Goal: Task Accomplishment & Management: Manage account settings

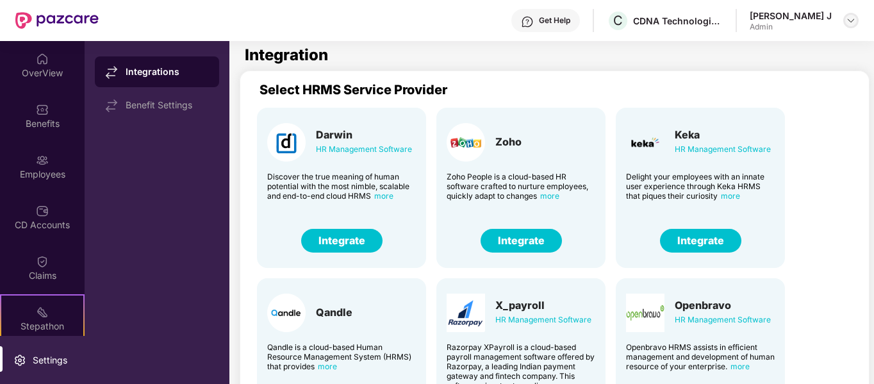
click at [848, 21] on img at bounding box center [851, 20] width 10 height 10
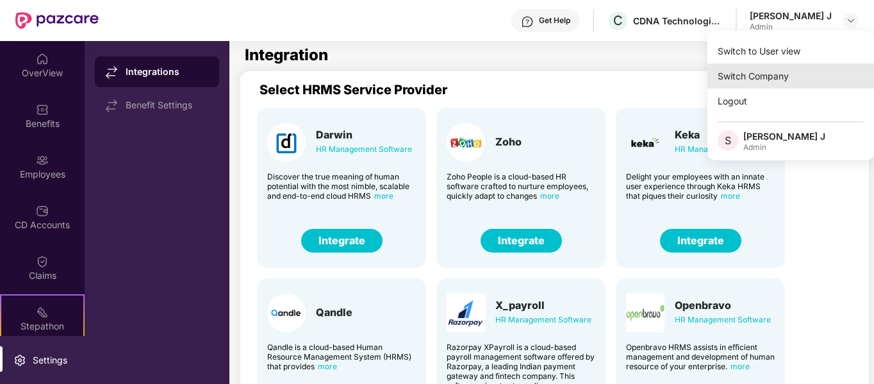
click at [766, 76] on div "Switch Company" at bounding box center [790, 75] width 167 height 25
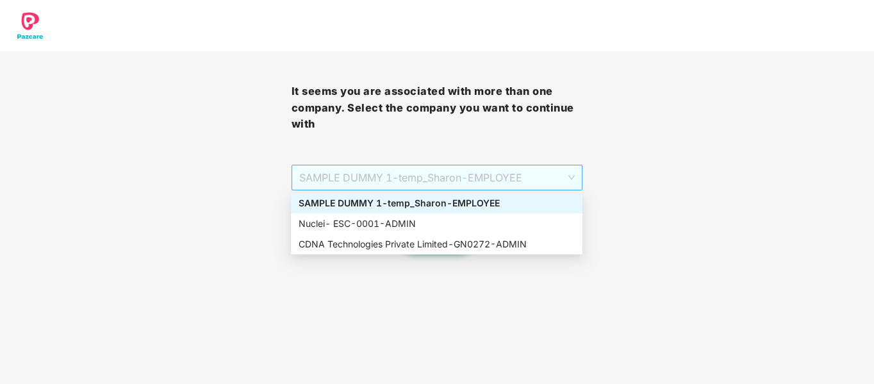
click at [511, 178] on span "SAMPLE DUMMY 1 - [DEMOGRAPHIC_DATA]_Sharon - EMPLOYEE" at bounding box center [437, 177] width 276 height 24
click at [354, 226] on div "Nuclei- ESC - 0001 - ADMIN" at bounding box center [437, 224] width 276 height 14
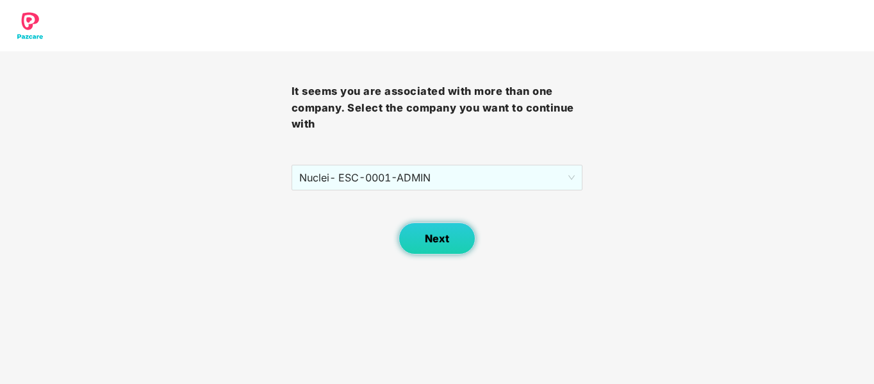
click at [427, 240] on span "Next" at bounding box center [437, 239] width 24 height 12
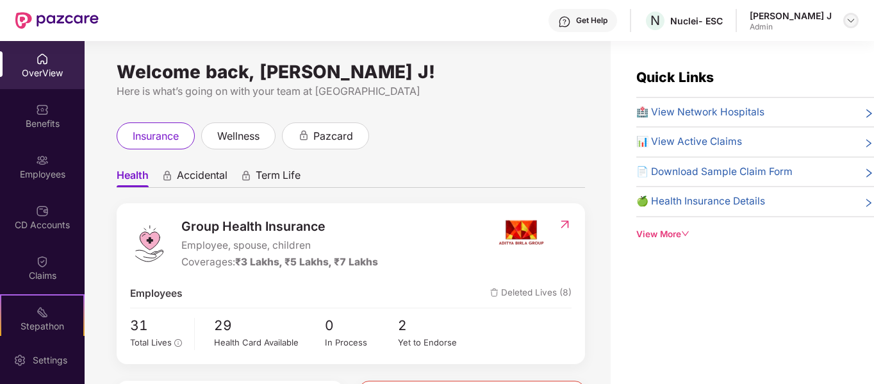
click at [855, 21] on img at bounding box center [851, 20] width 10 height 10
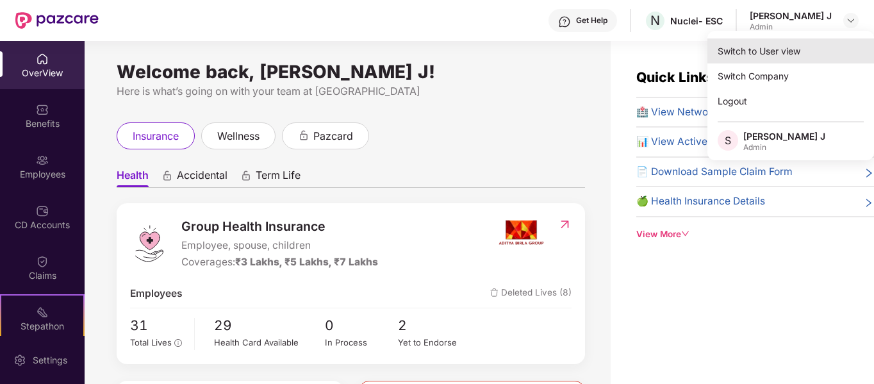
click at [763, 56] on div "Switch to User view" at bounding box center [790, 50] width 167 height 25
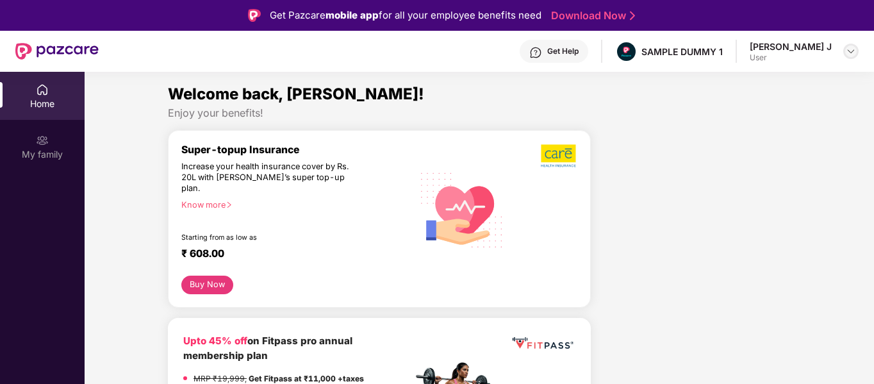
click at [857, 53] on div at bounding box center [850, 51] width 15 height 15
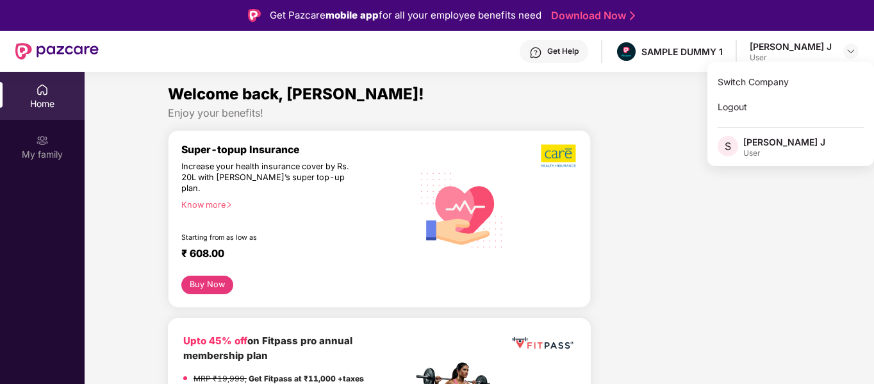
click at [664, 116] on div "Enjoy your benefits!" at bounding box center [479, 112] width 623 height 13
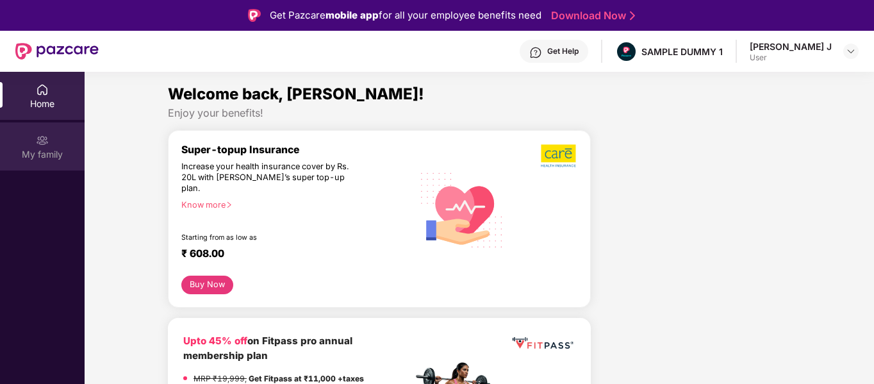
click at [56, 144] on div "My family" at bounding box center [42, 146] width 85 height 48
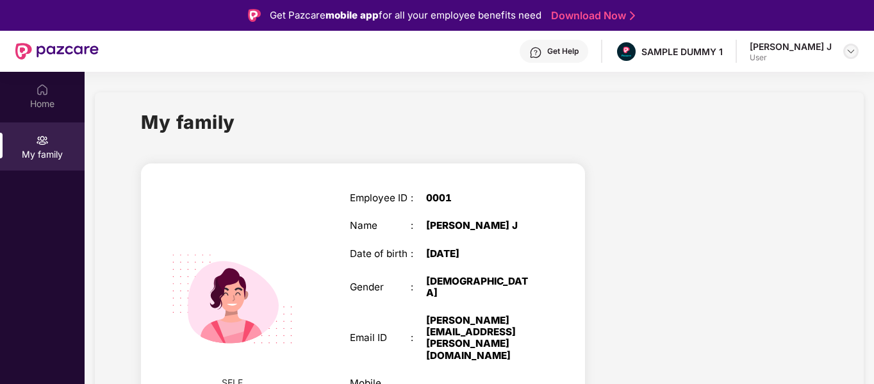
click at [855, 47] on img at bounding box center [851, 51] width 10 height 10
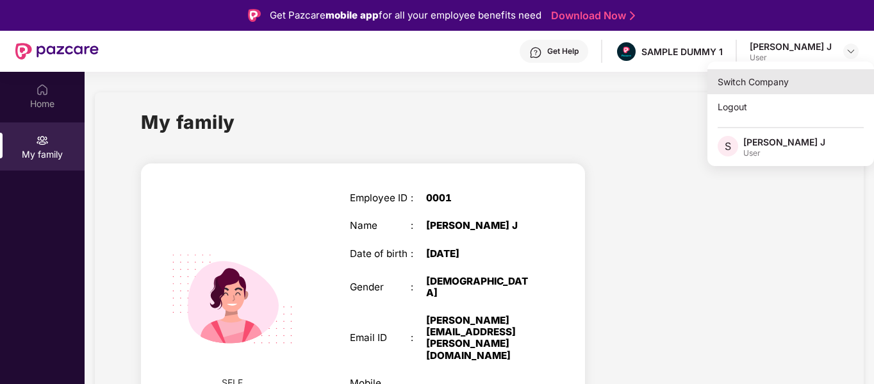
click at [780, 88] on div "Switch Company" at bounding box center [790, 81] width 167 height 25
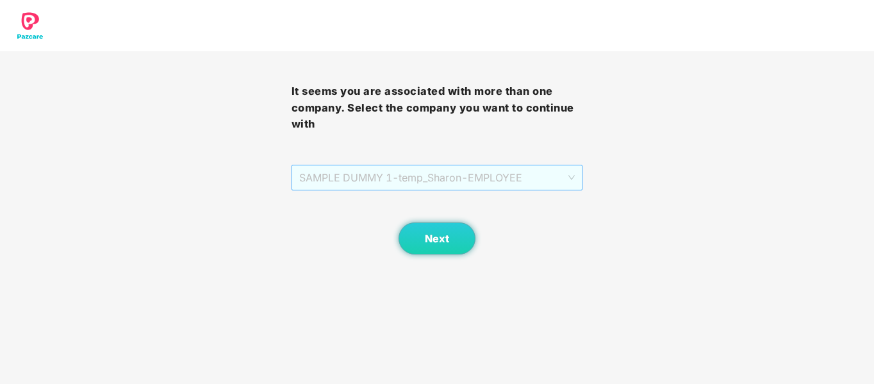
click at [561, 177] on span "SAMPLE DUMMY 1 - [DEMOGRAPHIC_DATA]_Sharon - EMPLOYEE" at bounding box center [437, 177] width 276 height 24
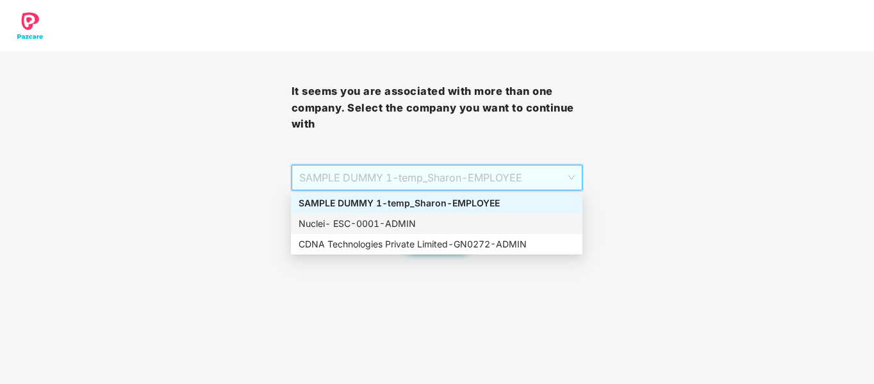
click at [348, 226] on div "Nuclei- ESC - 0001 - ADMIN" at bounding box center [437, 224] width 276 height 14
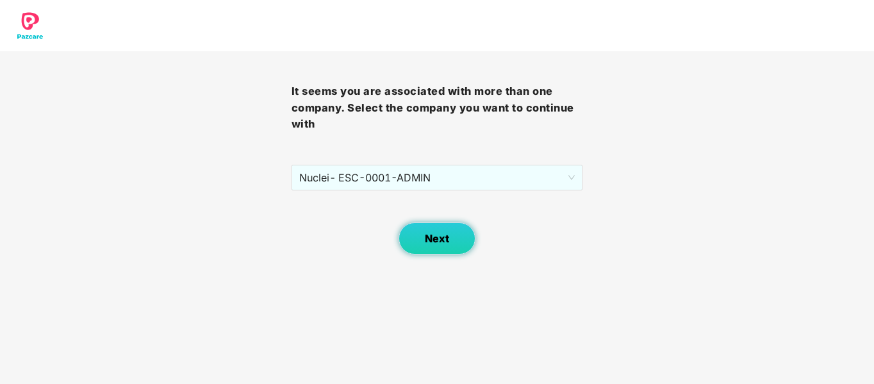
click at [422, 234] on button "Next" at bounding box center [437, 238] width 77 height 32
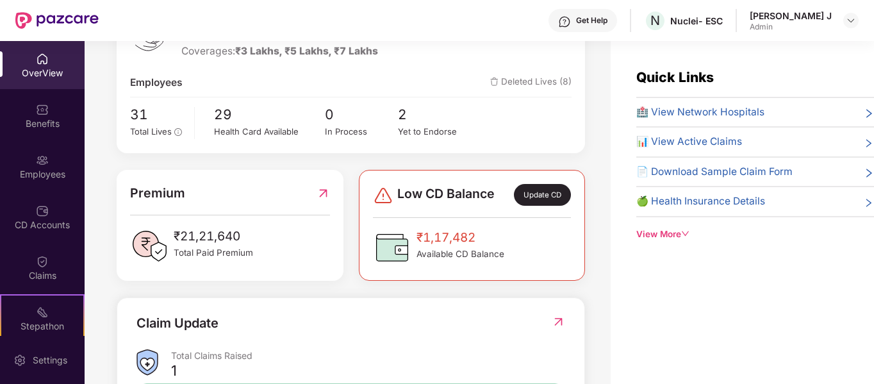
scroll to position [401, 0]
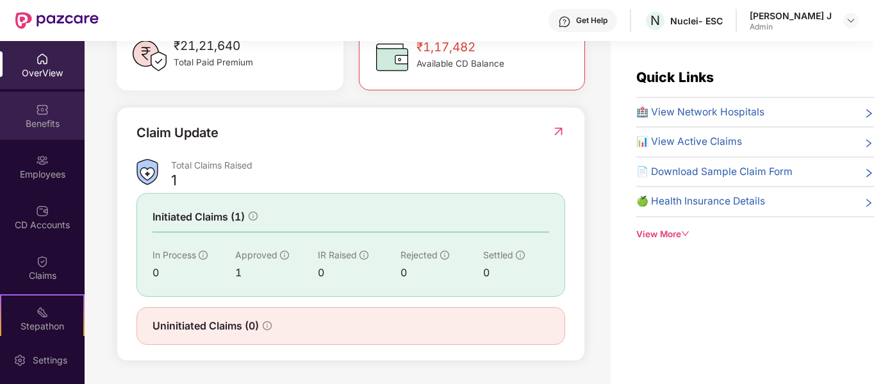
click at [50, 119] on div "Benefits" at bounding box center [42, 123] width 85 height 13
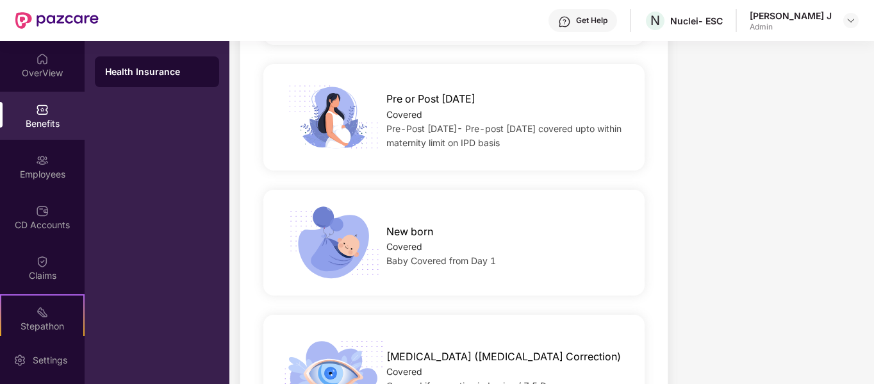
scroll to position [1763, 0]
